Goal: Contribute content

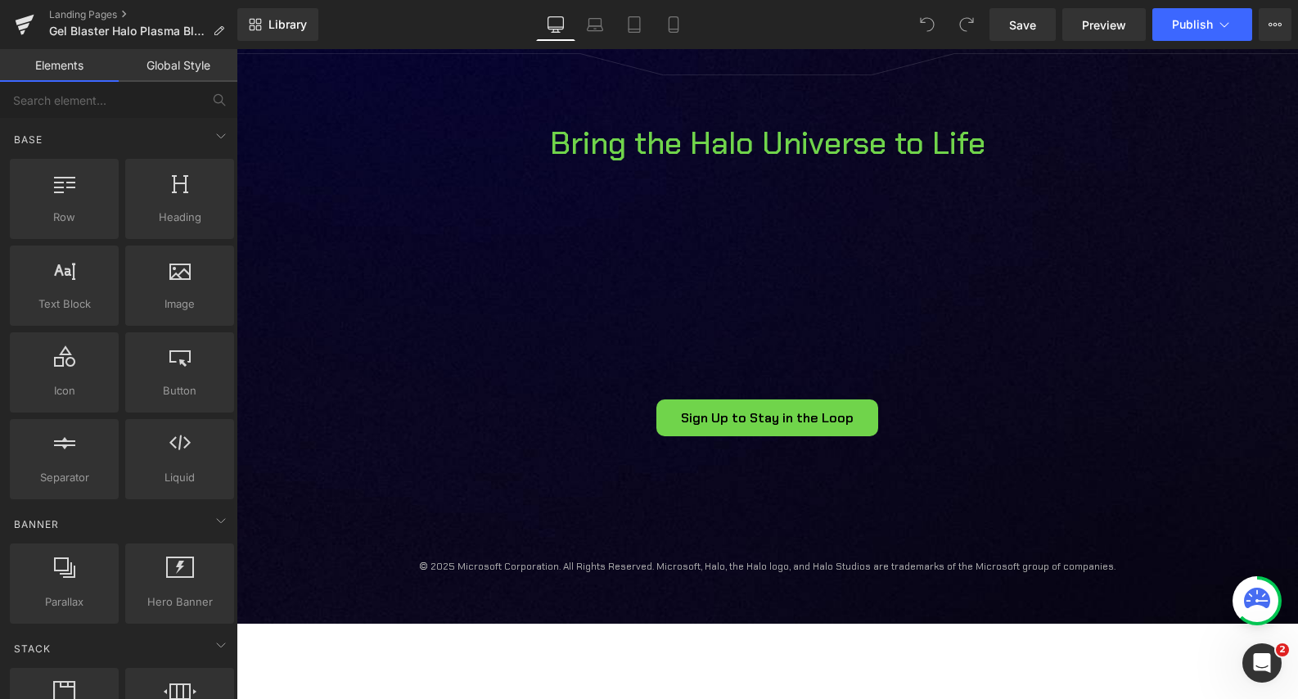
scroll to position [2086, 0]
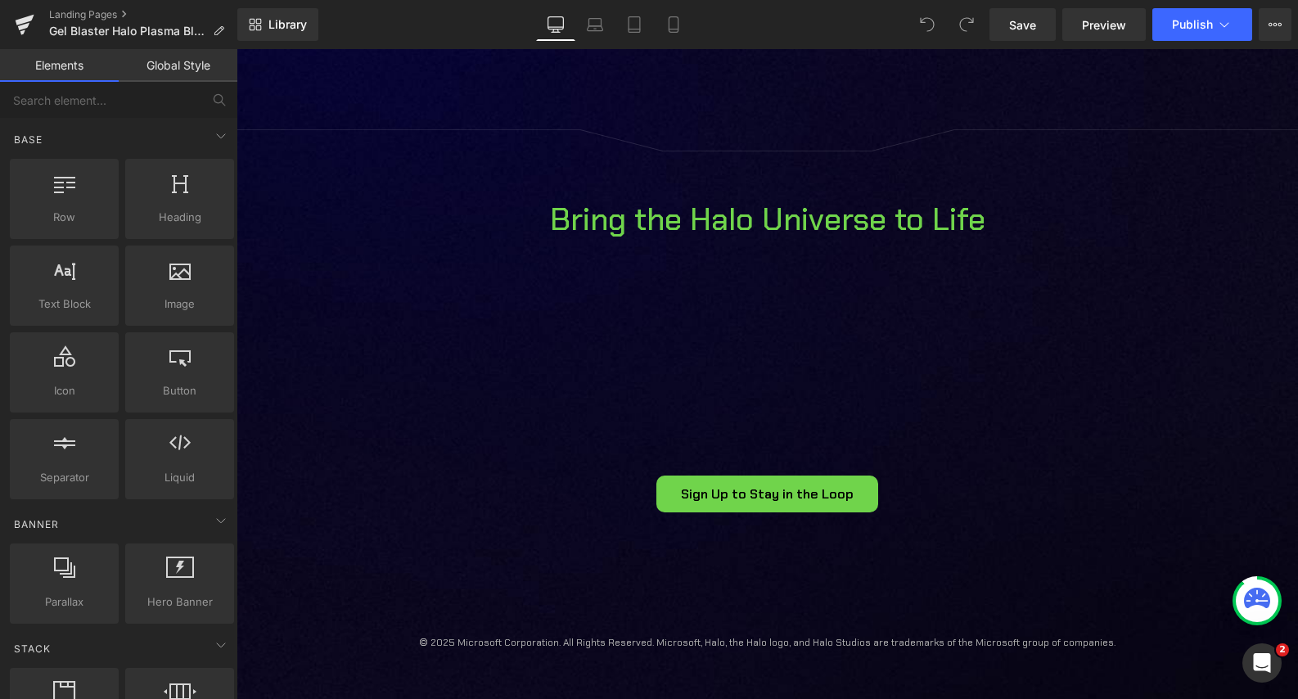
click at [647, 273] on span "Row" at bounding box center [641, 268] width 26 height 20
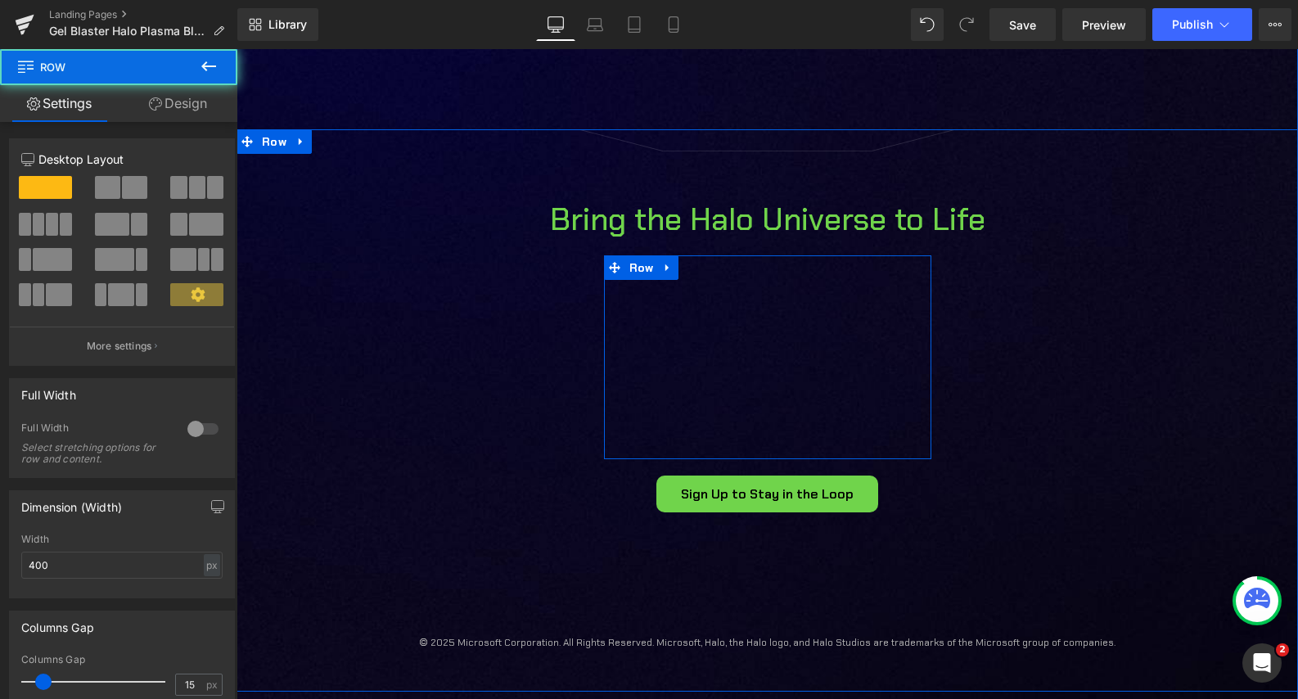
click at [734, 260] on div "Youtube Row" at bounding box center [767, 356] width 327 height 203
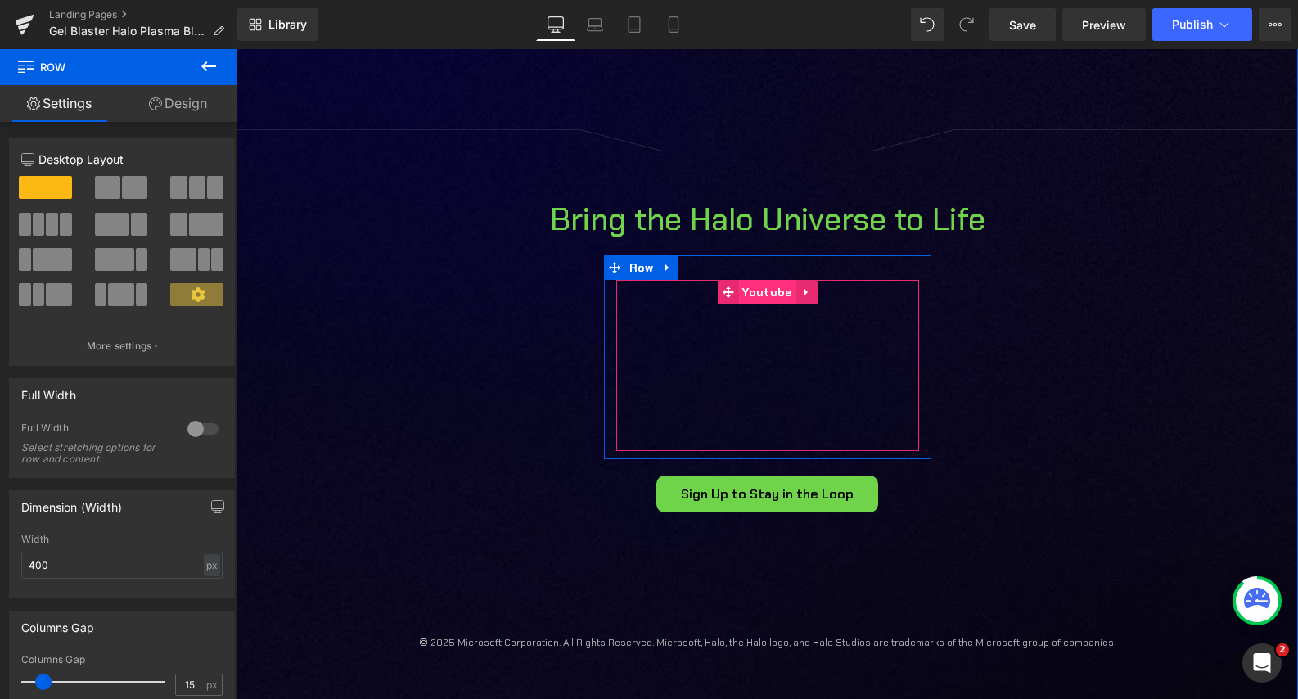
click at [756, 292] on span "Youtube" at bounding box center [766, 292] width 57 height 25
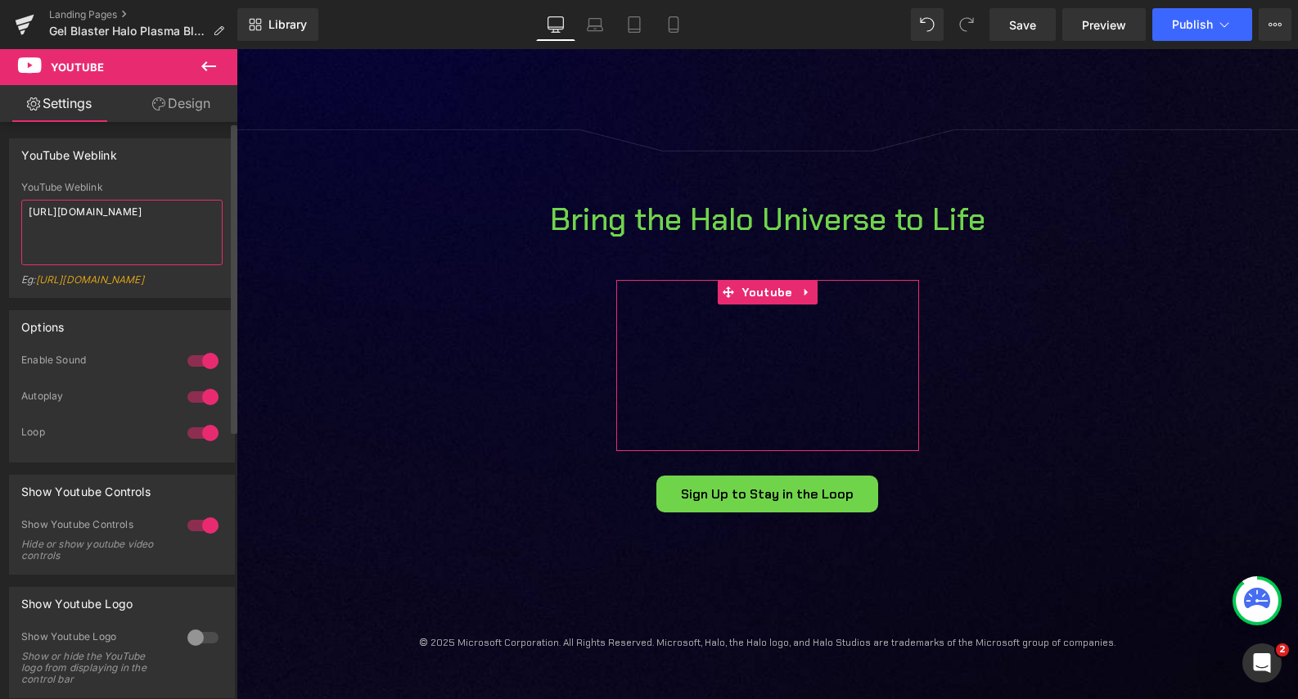
click at [143, 235] on textarea "[URL][DOMAIN_NAME]" at bounding box center [121, 232] width 201 height 65
